Goal: Task Accomplishment & Management: Manage account settings

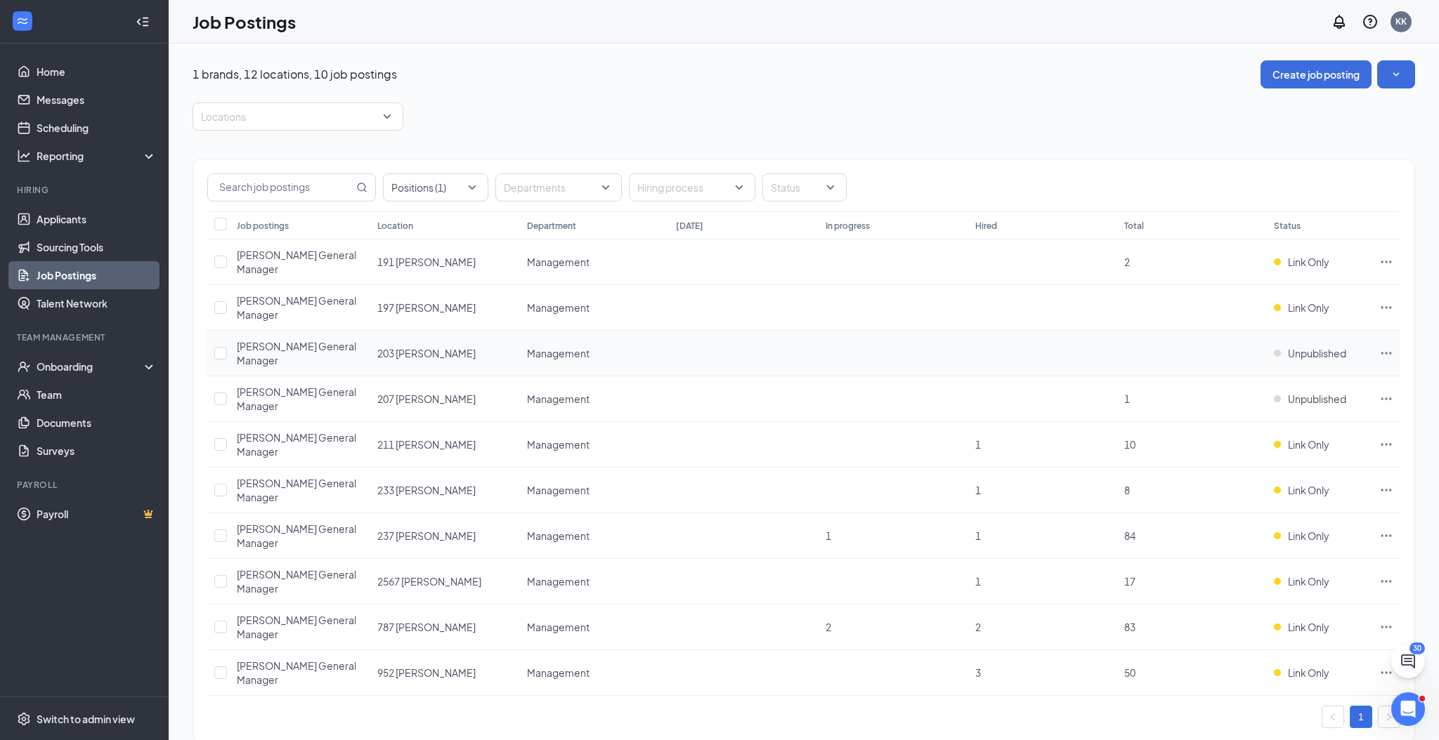
click at [1385, 346] on icon "Ellipses" at bounding box center [1386, 353] width 14 height 14
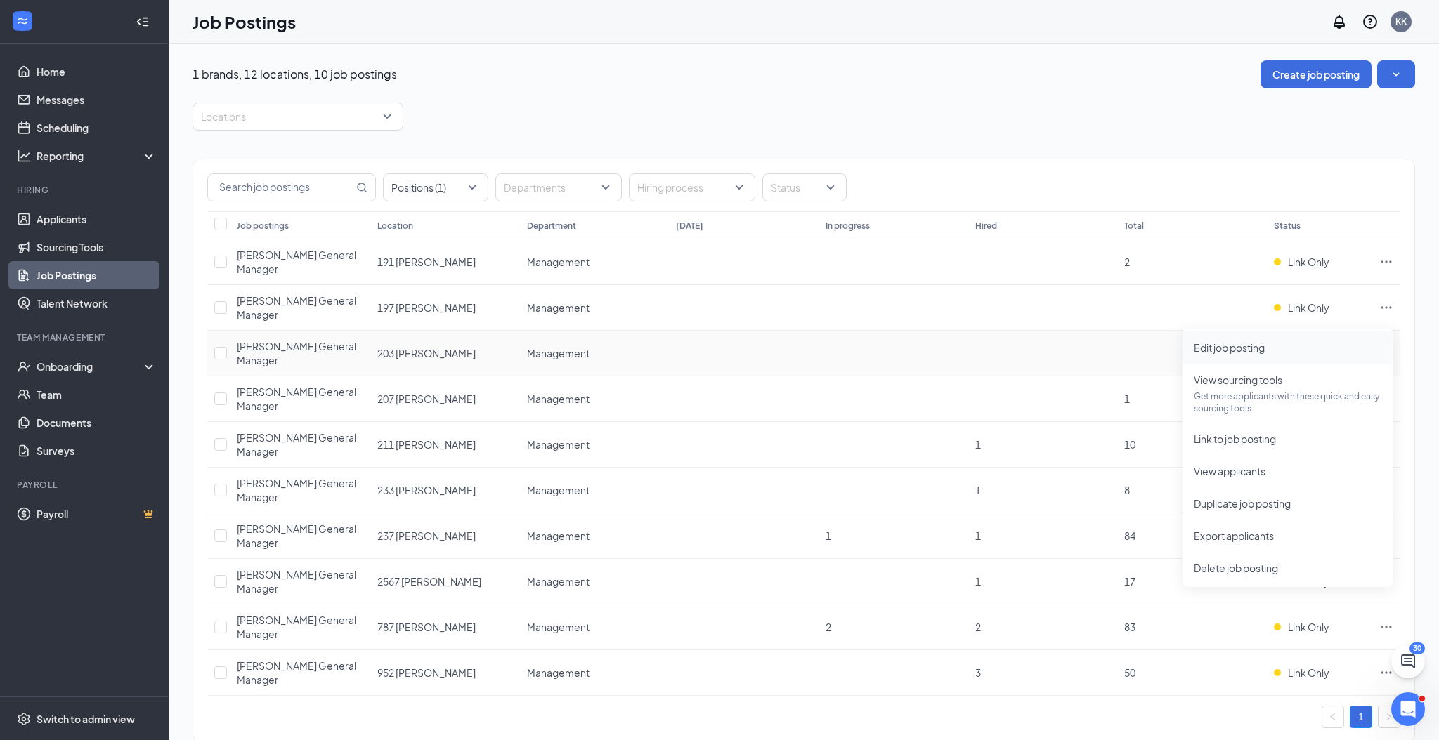
click at [1249, 346] on span "Edit job posting" at bounding box center [1229, 347] width 71 height 13
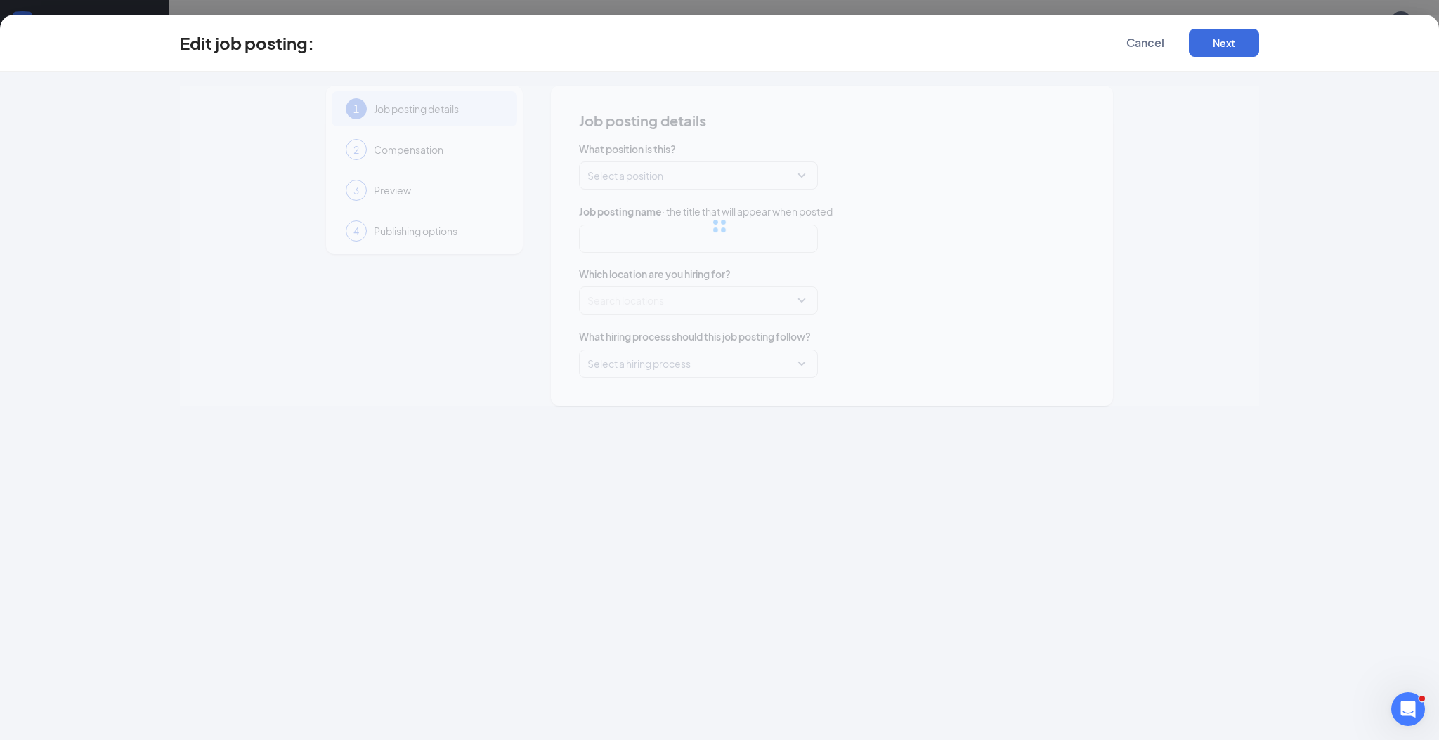
type input "[PERSON_NAME] General Manager"
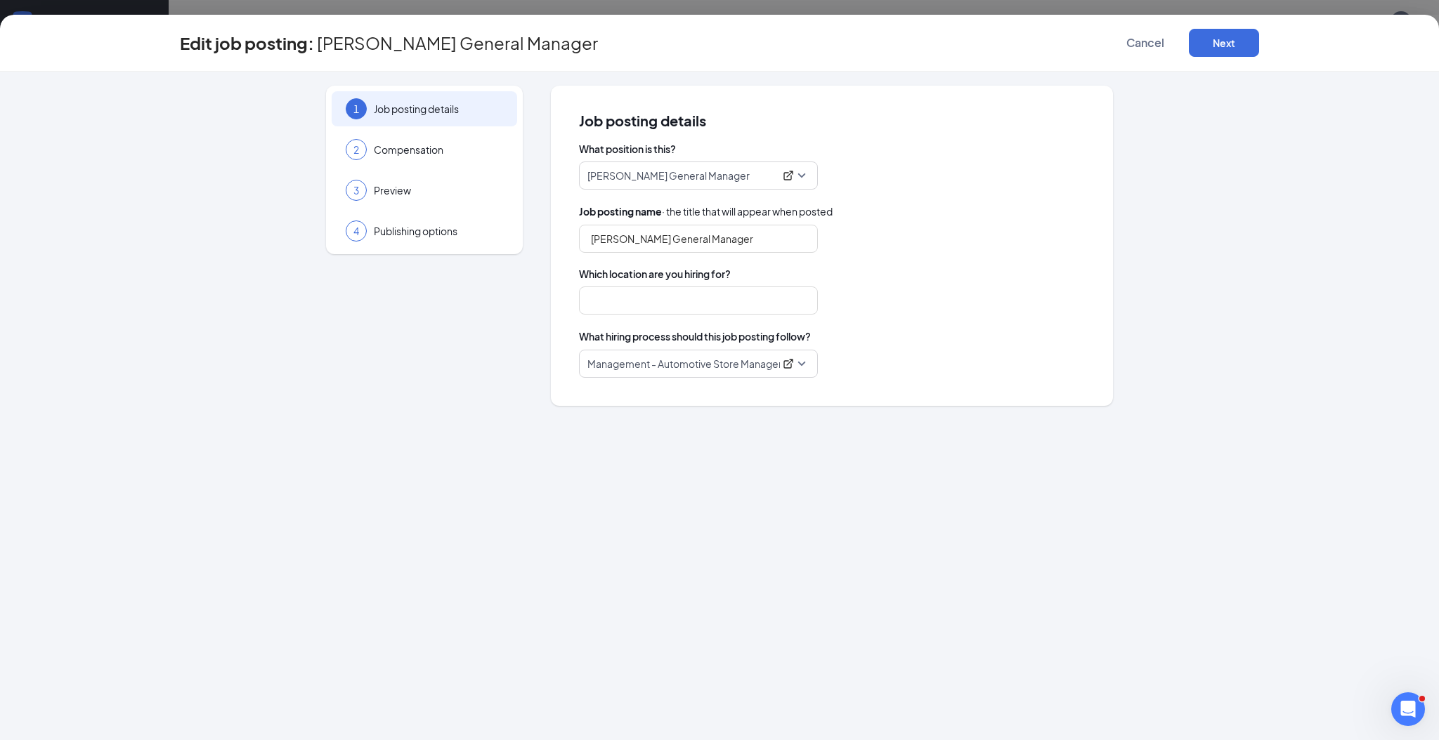
type input "203 [PERSON_NAME]"
click at [391, 235] on span "Publishing options" at bounding box center [438, 231] width 129 height 14
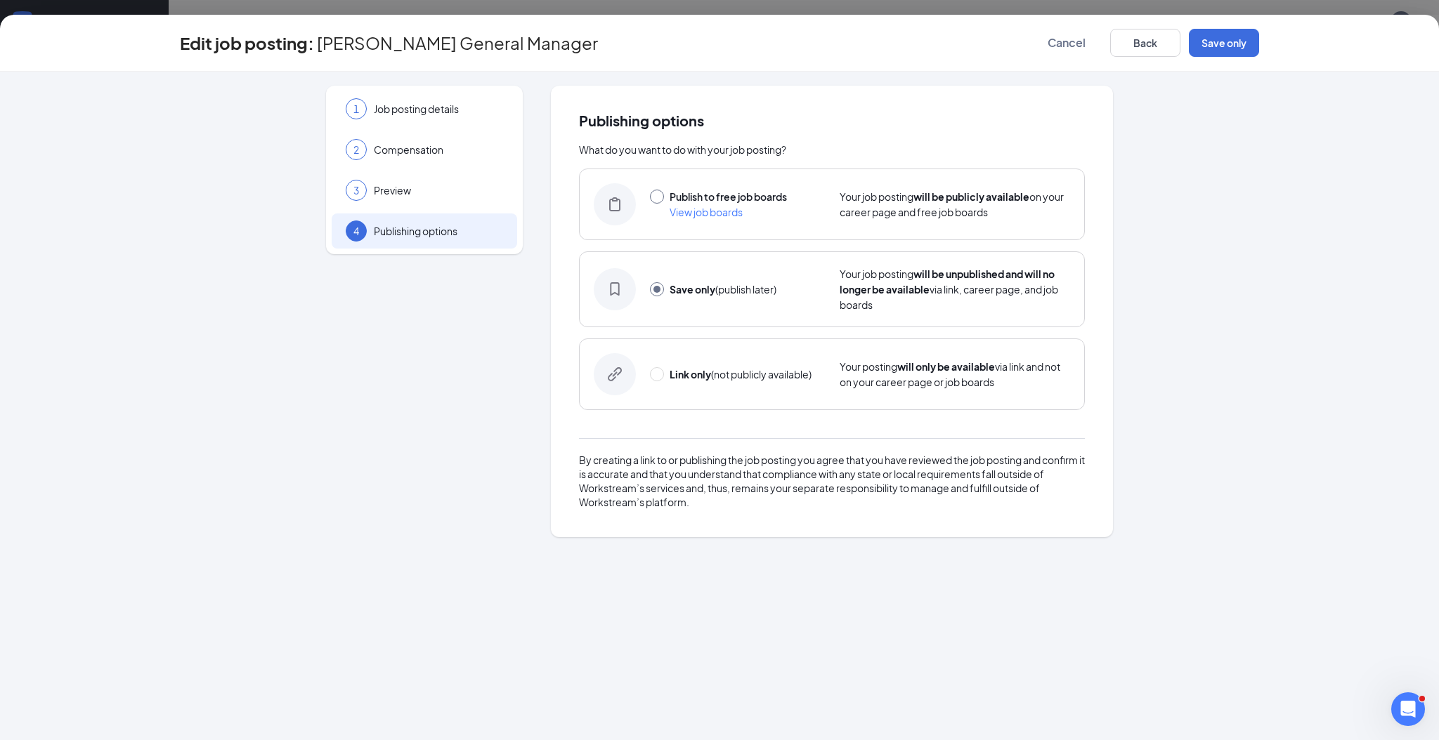
click at [657, 195] on input "radio" at bounding box center [657, 197] width 14 height 14
radio input "true"
radio input "false"
click at [1231, 39] on button "Publish" at bounding box center [1224, 43] width 70 height 28
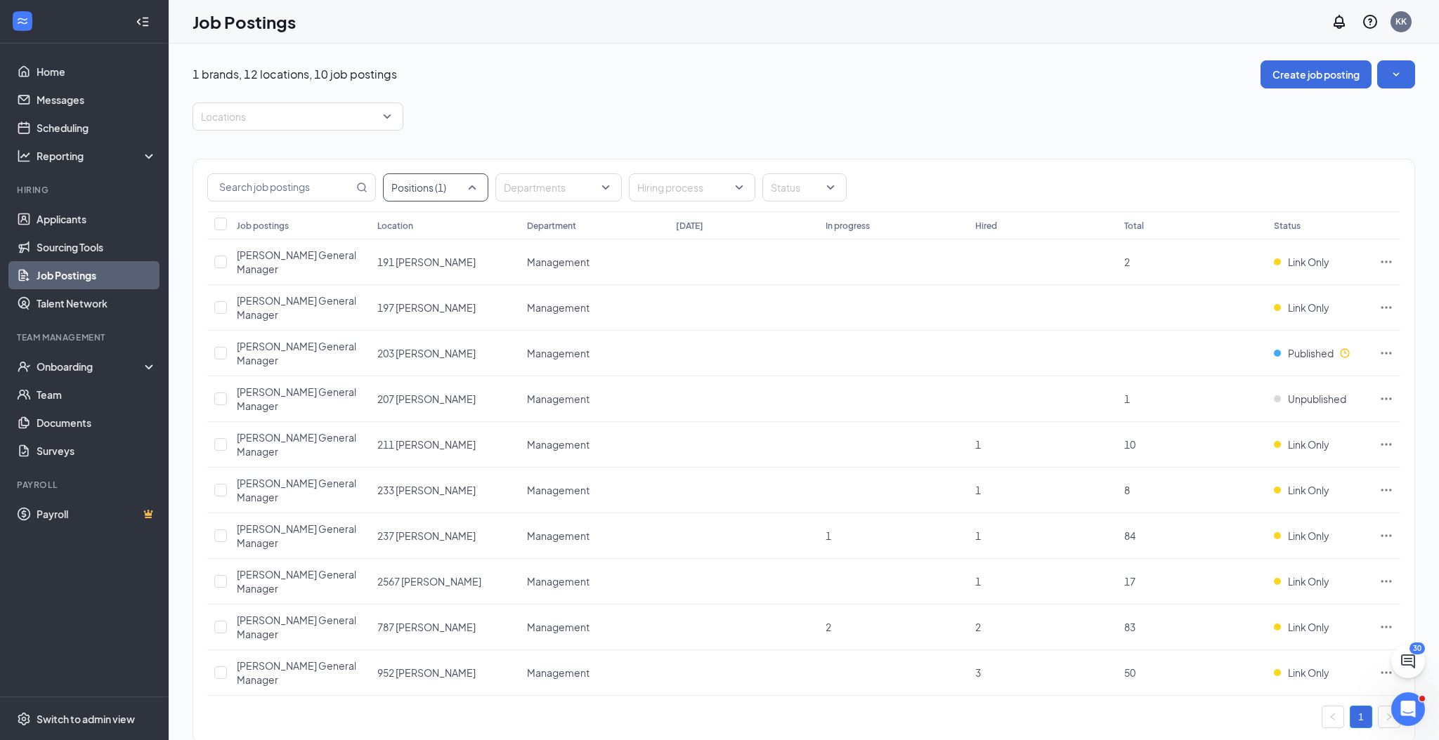
click at [469, 185] on div at bounding box center [428, 187] width 84 height 22
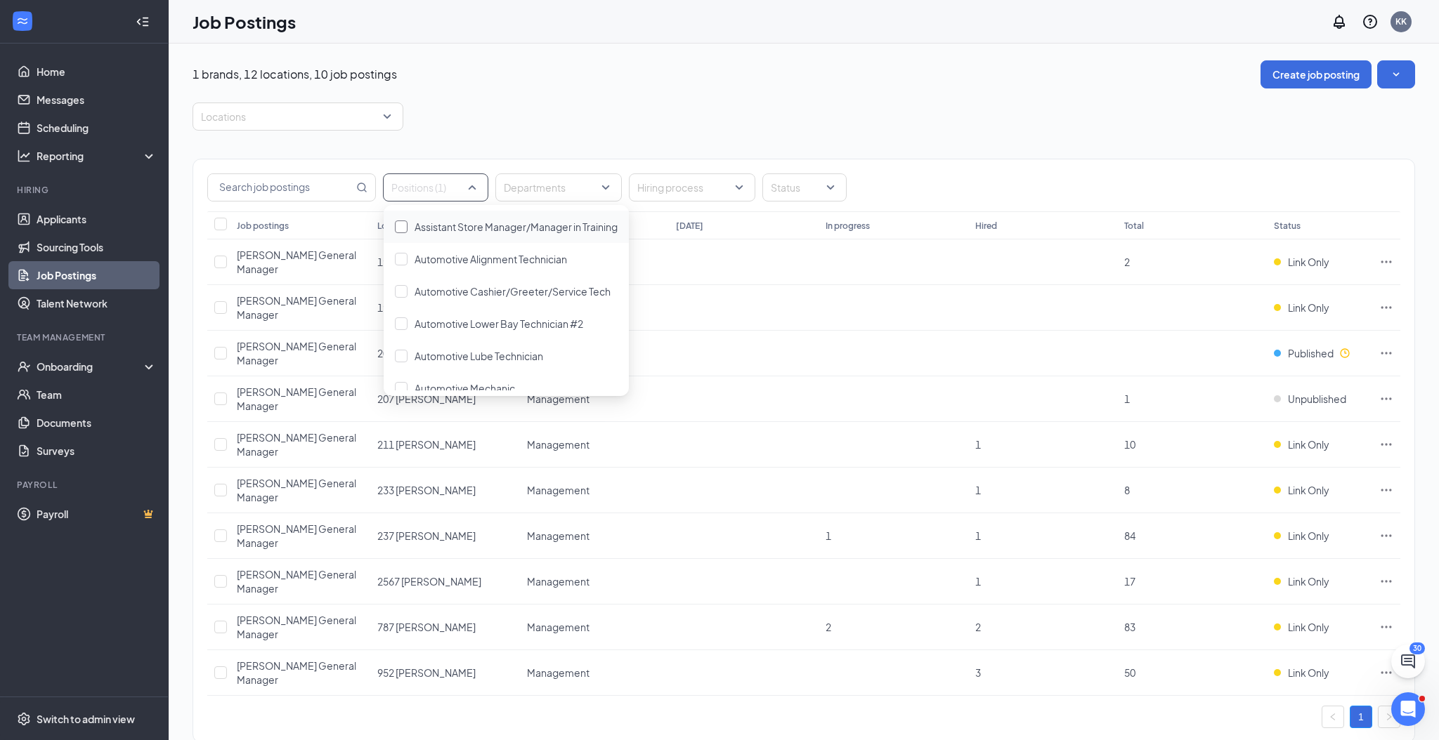
click at [477, 228] on span "Assistant Store Manager/Manager in Training" at bounding box center [515, 227] width 203 height 13
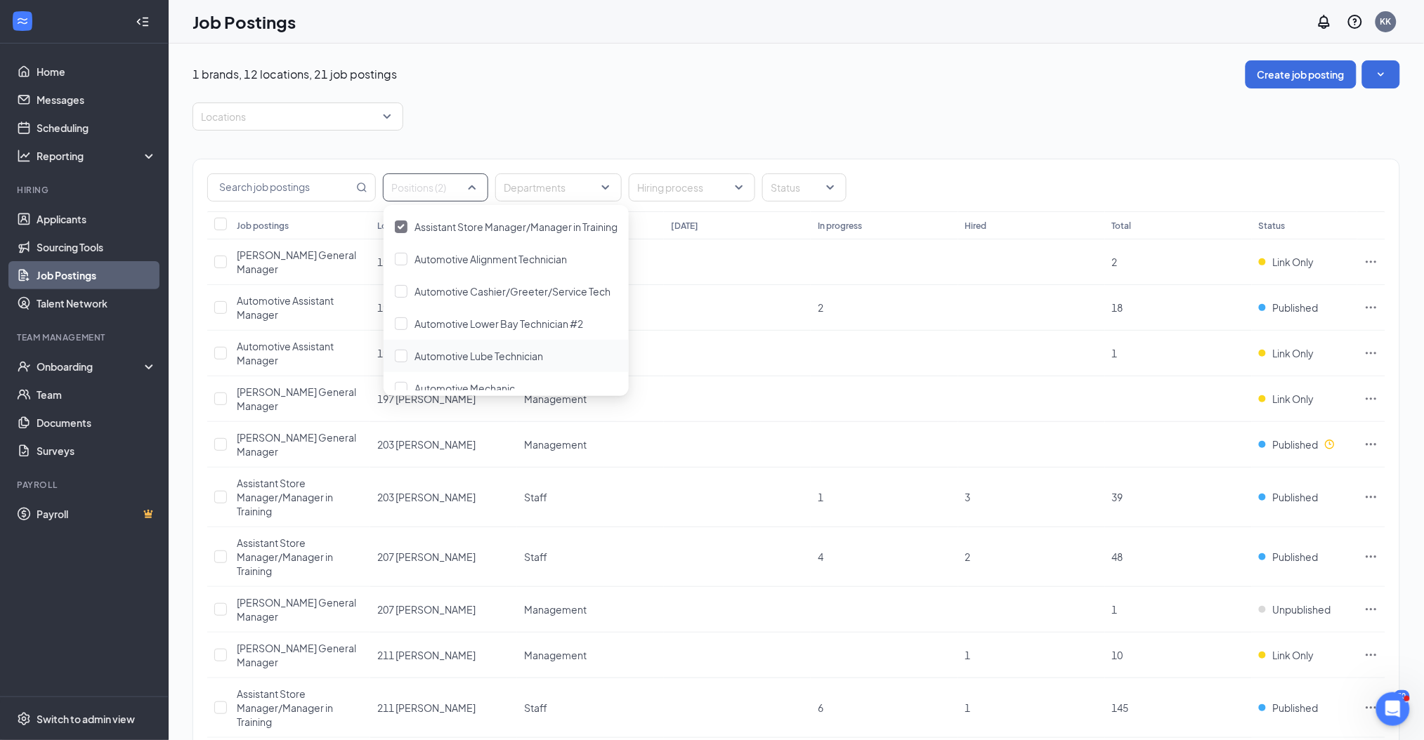
click at [877, 93] on div "1 brands, 12 locations, 21 job postings Create job posting Locations Positions …" at bounding box center [796, 723] width 1208 height 1326
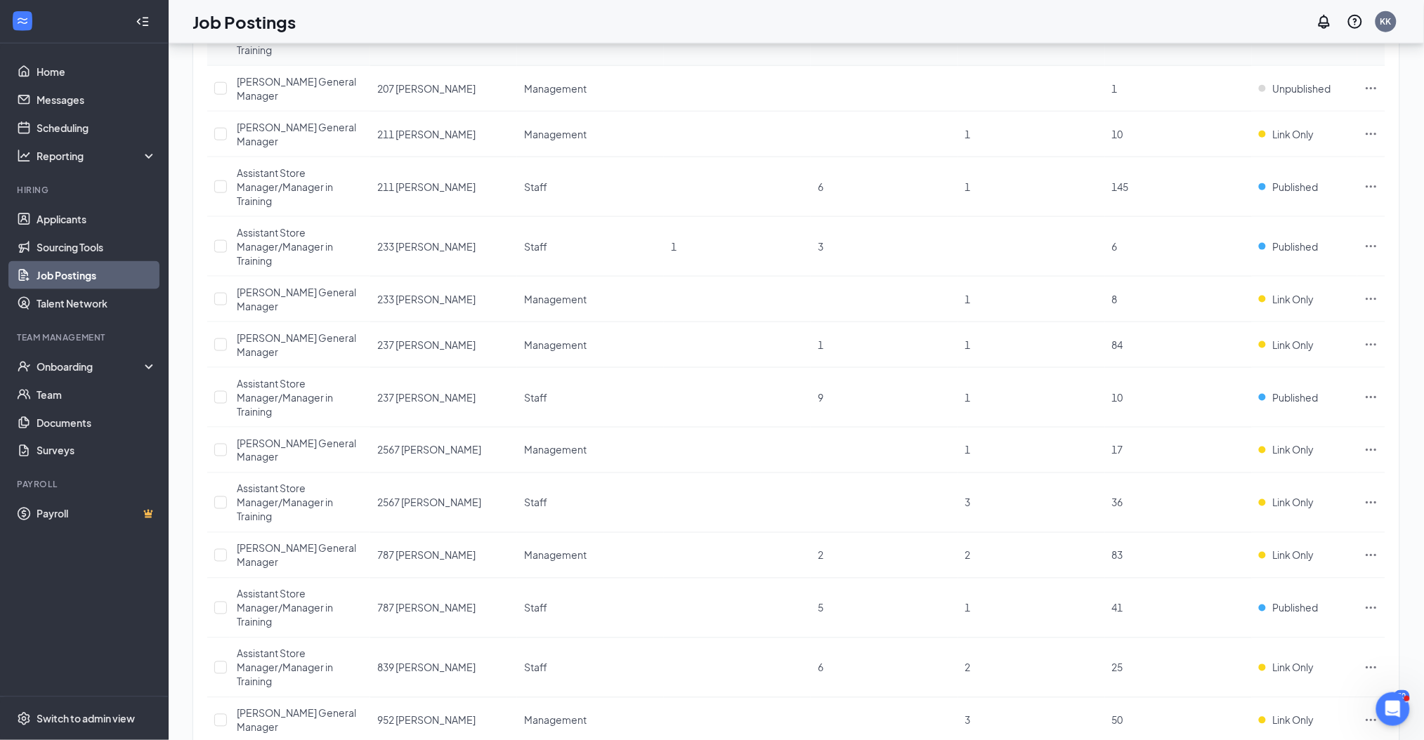
scroll to position [523, 0]
click at [74, 222] on link "Applicants" at bounding box center [97, 219] width 120 height 28
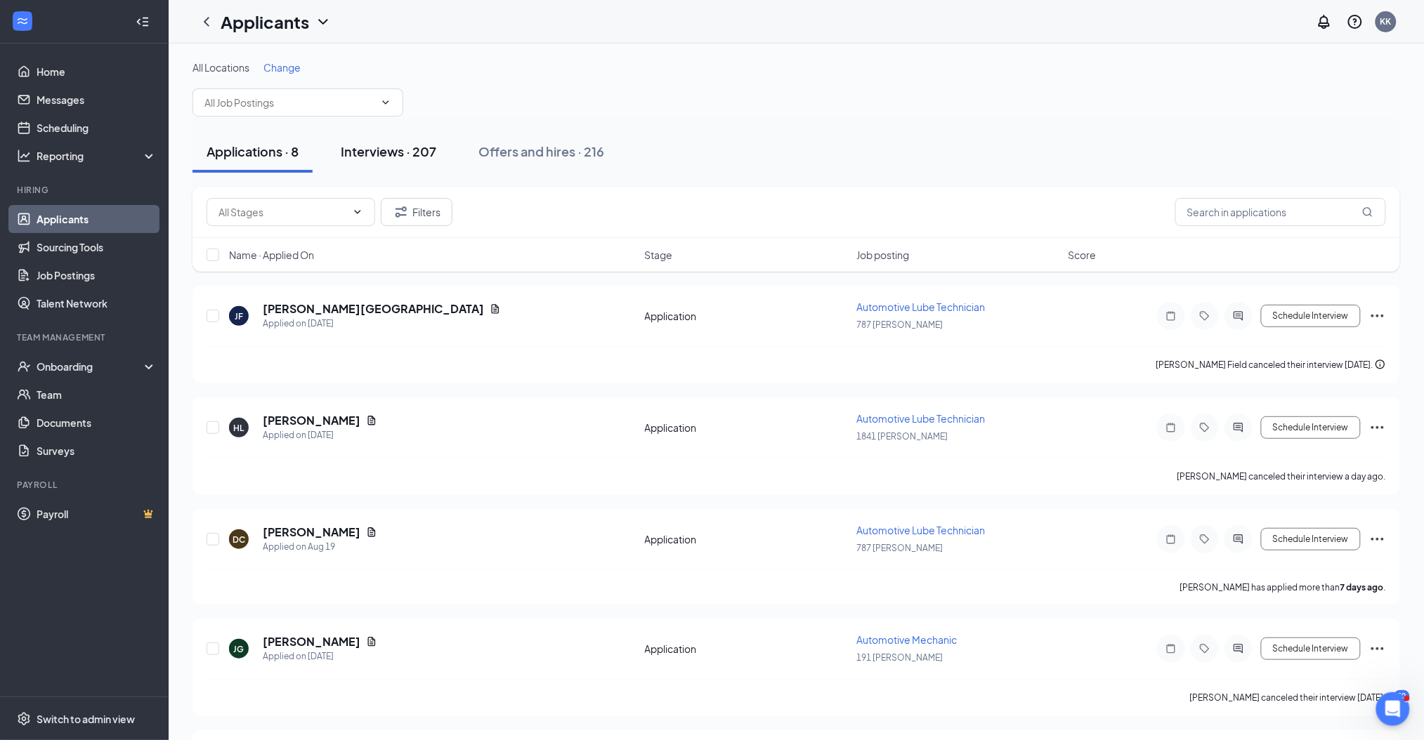
click at [433, 147] on div "Interviews · 207" at bounding box center [389, 152] width 96 height 18
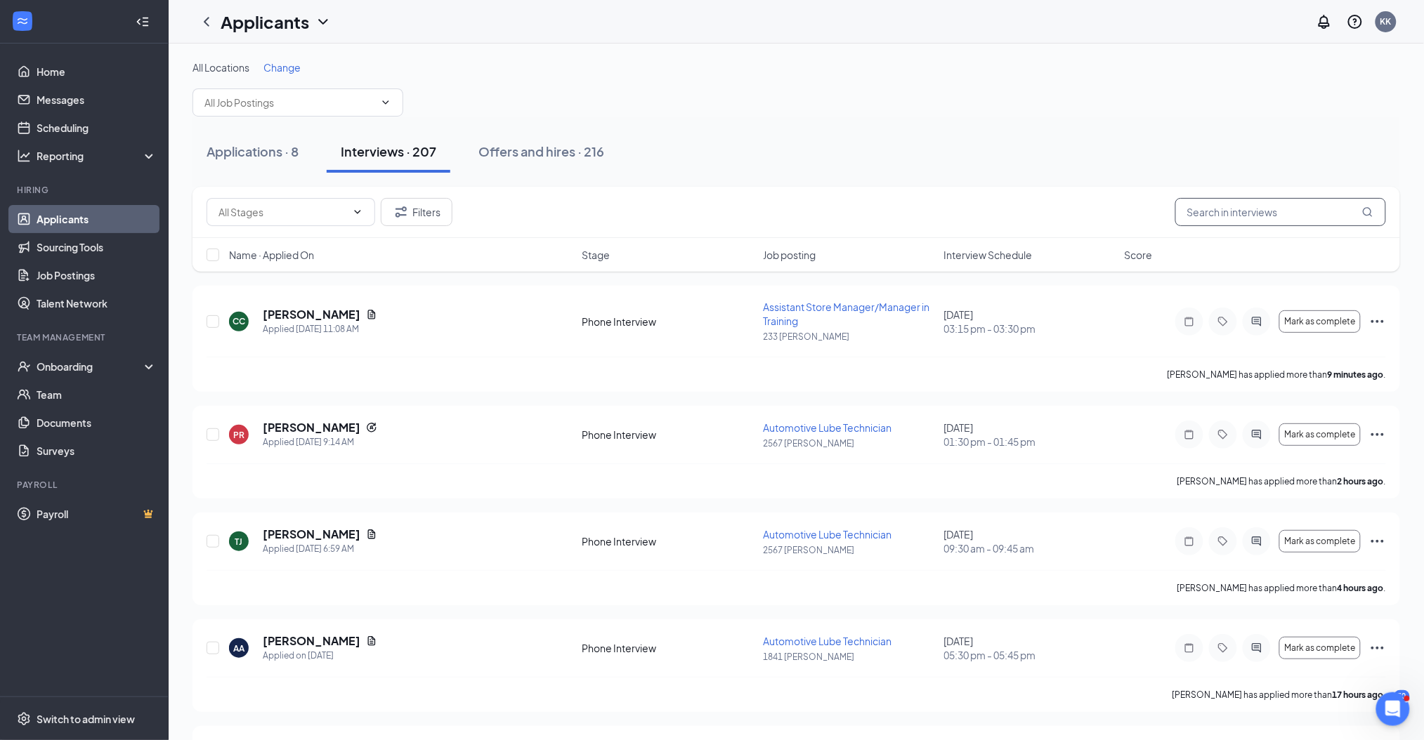
click at [1189, 207] on input "text" at bounding box center [1280, 212] width 211 height 28
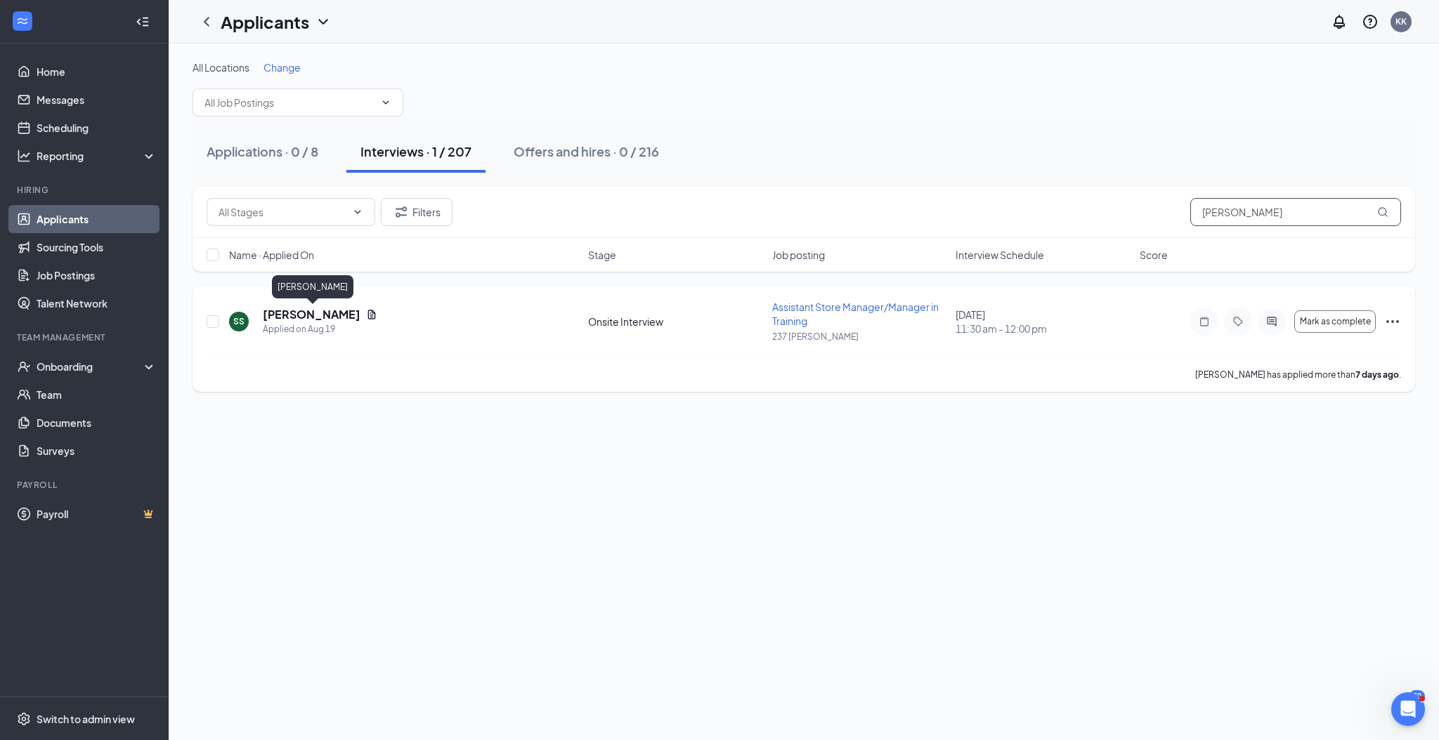
type input "[PERSON_NAME]"
click at [294, 318] on h5 "[PERSON_NAME]" at bounding box center [312, 314] width 98 height 15
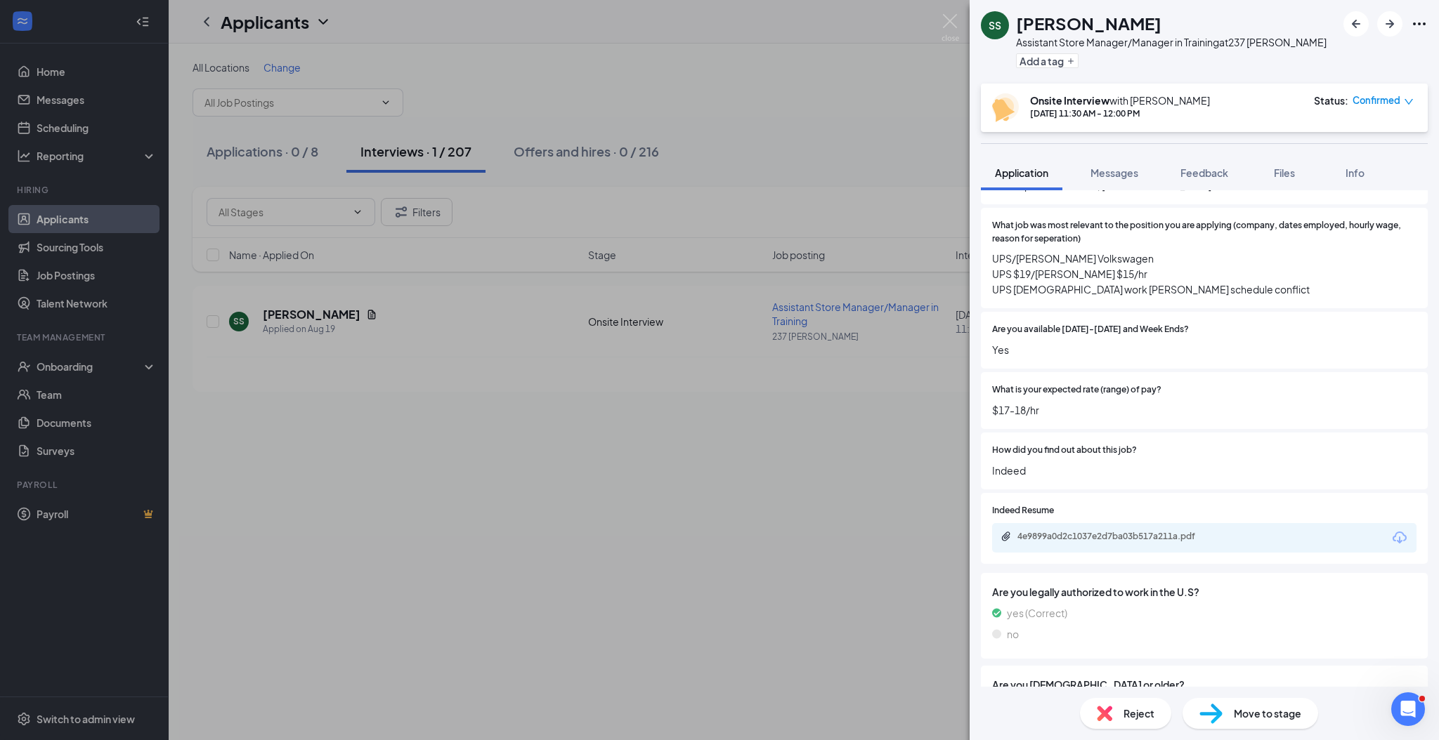
scroll to position [468, 0]
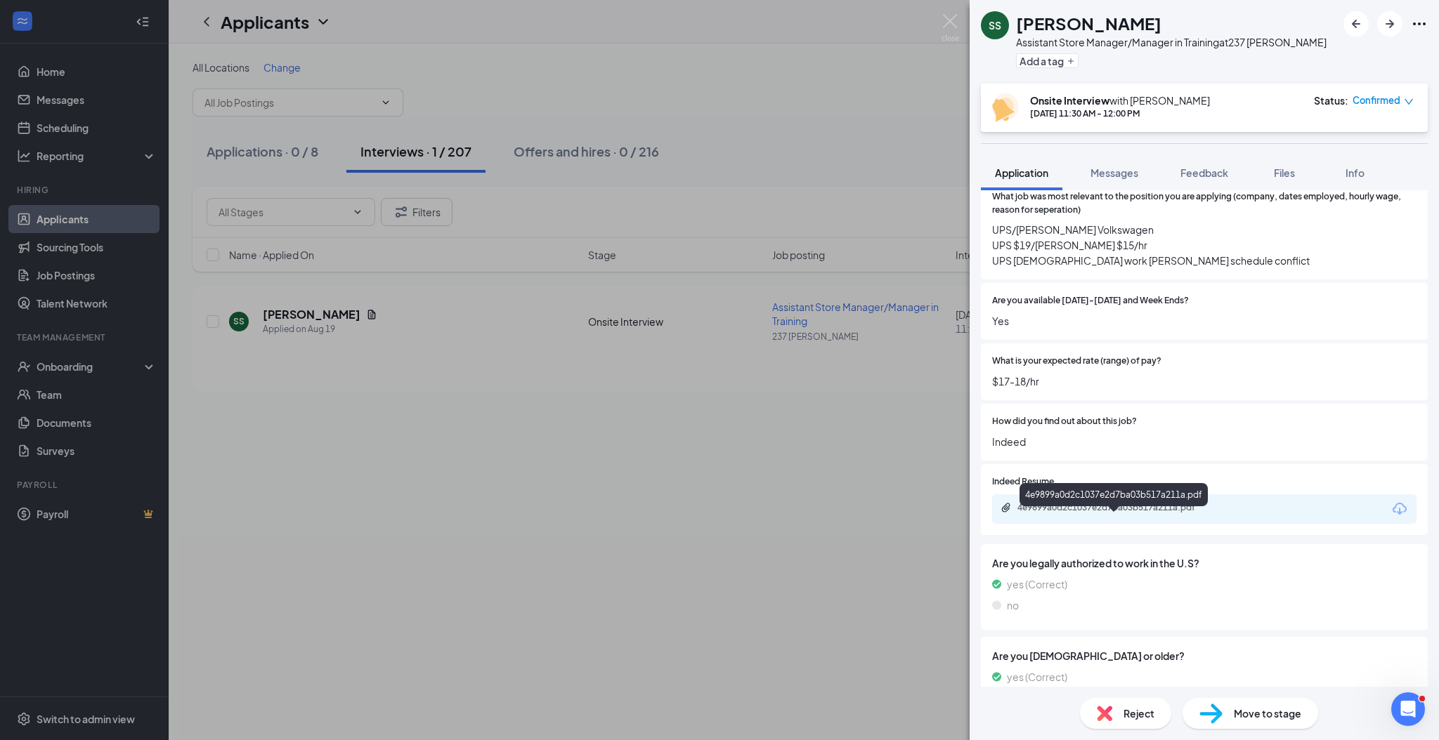
click at [1158, 514] on div "4e9899a0d2c1037e2d7ba03b517a211a.pdf" at bounding box center [1115, 507] width 197 height 11
